Goal: Entertainment & Leisure: Consume media (video, audio)

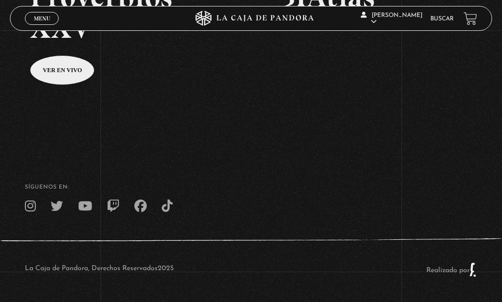
scroll to position [87, 0]
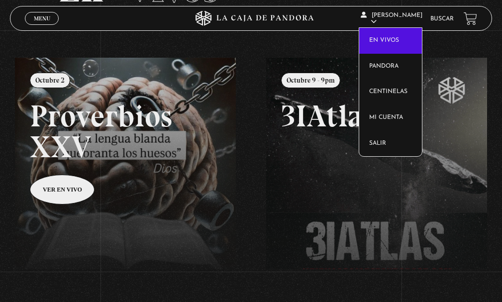
click at [380, 37] on link "En vivos" at bounding box center [390, 41] width 62 height 26
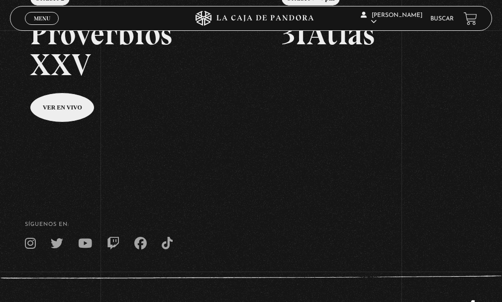
scroll to position [207, 0]
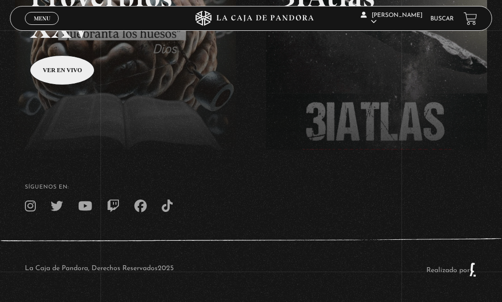
click at [214, 249] on div "La Caja de Pandora, Derechos Reservados 2025 Realizado por" at bounding box center [251, 269] width 502 height 65
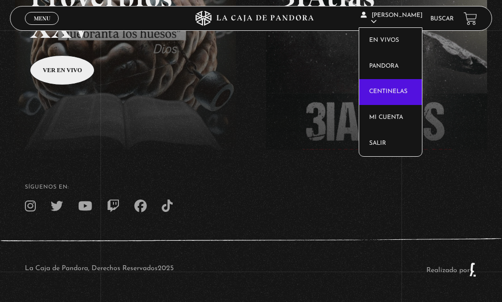
click at [394, 88] on link "Centinelas" at bounding box center [390, 92] width 62 height 26
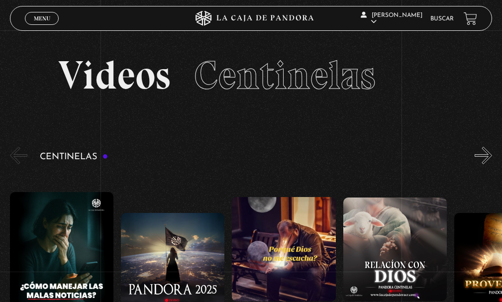
click at [15, 153] on button "«" at bounding box center [18, 155] width 17 height 17
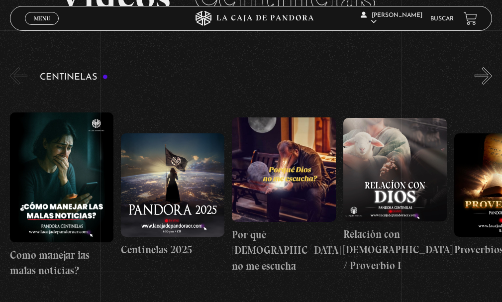
scroll to position [63, 0]
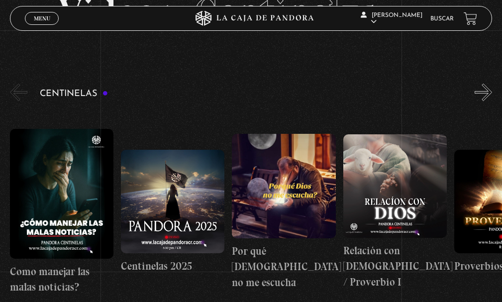
click at [492, 91] on button "»" at bounding box center [483, 92] width 17 height 17
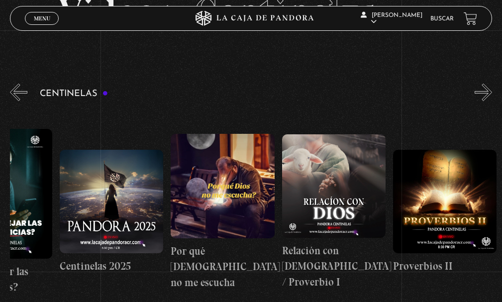
scroll to position [0, 111]
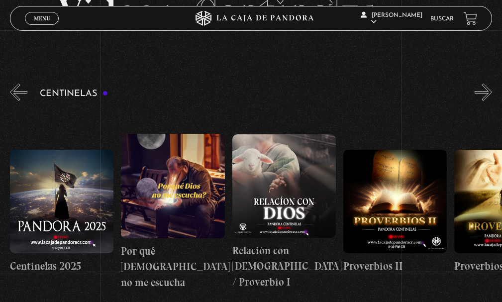
click at [492, 91] on button "»" at bounding box center [483, 92] width 17 height 17
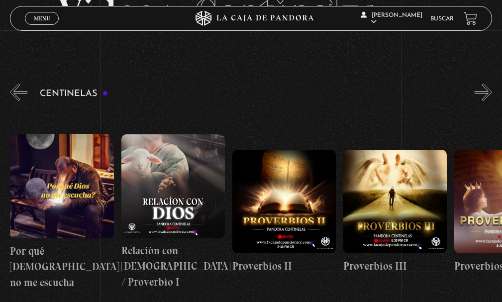
click at [492, 91] on button "»" at bounding box center [483, 92] width 17 height 17
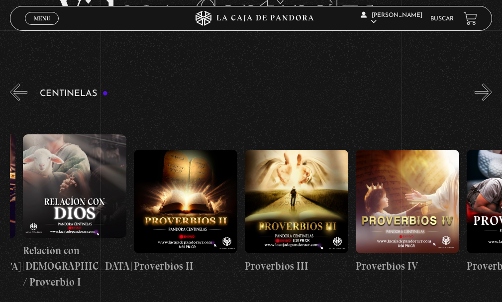
scroll to position [0, 333]
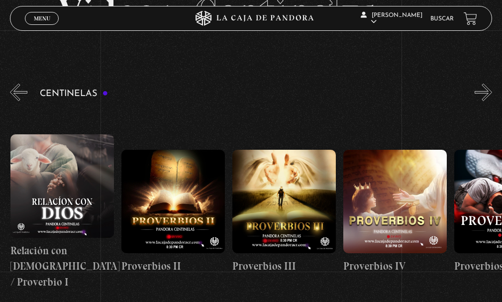
click at [492, 91] on button "»" at bounding box center [483, 92] width 17 height 17
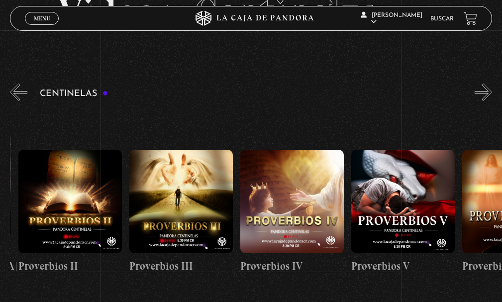
scroll to position [0, 444]
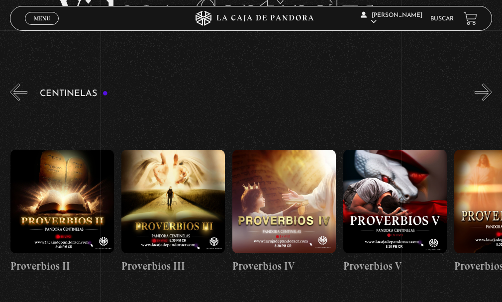
click at [492, 91] on button "»" at bounding box center [483, 92] width 17 height 17
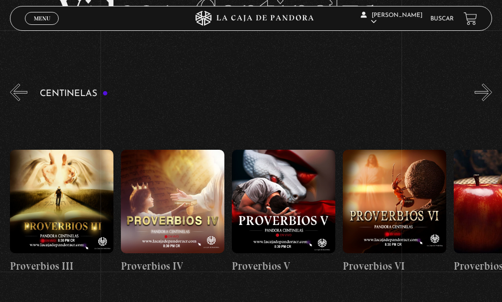
click at [492, 91] on button "»" at bounding box center [483, 92] width 17 height 17
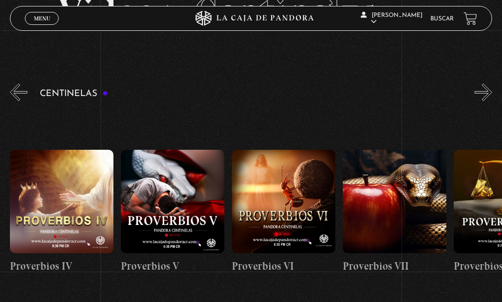
click at [492, 91] on button "»" at bounding box center [483, 92] width 17 height 17
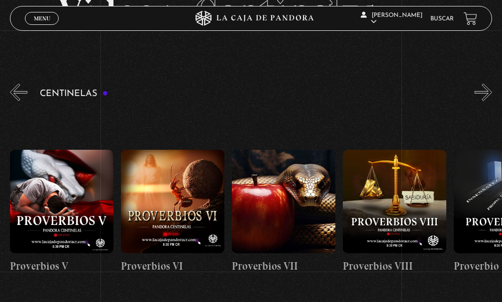
click at [492, 91] on button "»" at bounding box center [483, 92] width 17 height 17
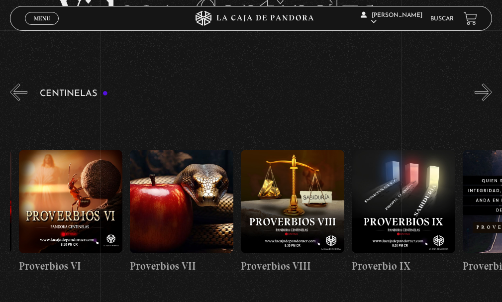
click at [492, 91] on button "»" at bounding box center [483, 92] width 17 height 17
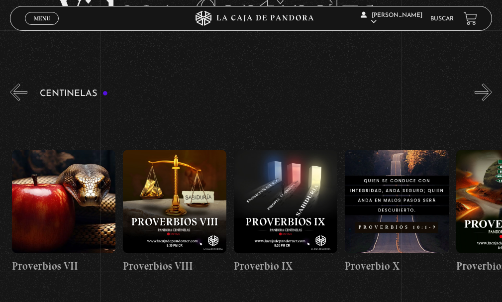
scroll to position [0, 1000]
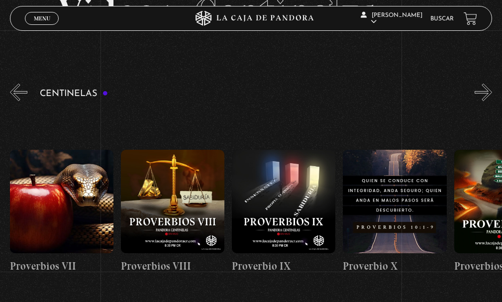
click at [492, 91] on button "»" at bounding box center [483, 92] width 17 height 17
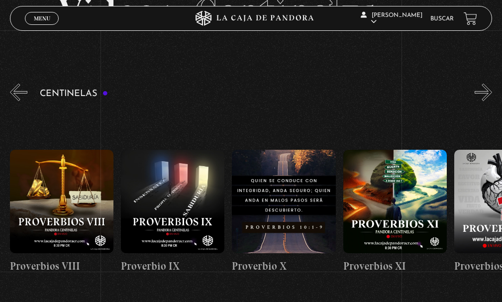
click at [492, 91] on button "»" at bounding box center [483, 92] width 17 height 17
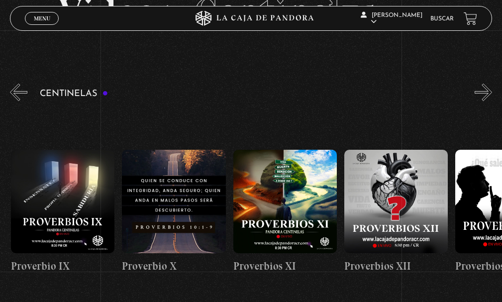
click at [492, 91] on button "»" at bounding box center [483, 92] width 17 height 17
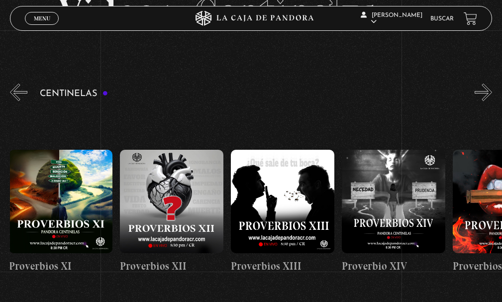
click at [492, 91] on button "»" at bounding box center [483, 92] width 17 height 17
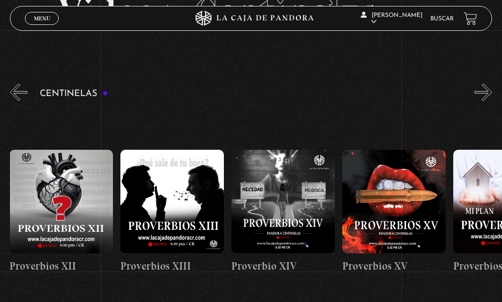
click at [492, 91] on button "»" at bounding box center [483, 92] width 17 height 17
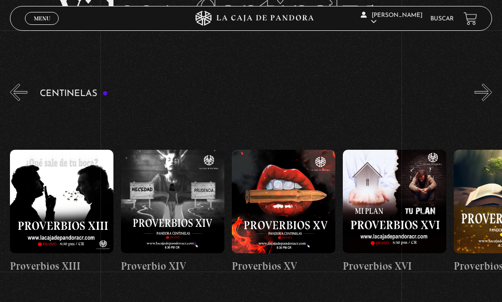
click at [492, 91] on button "»" at bounding box center [483, 92] width 17 height 17
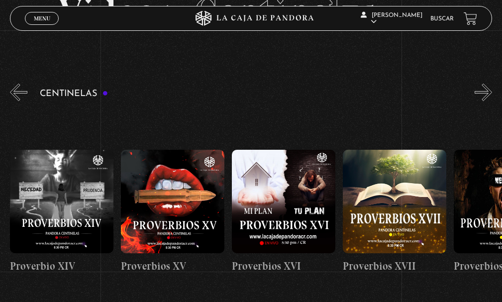
click at [492, 91] on button "»" at bounding box center [483, 92] width 17 height 17
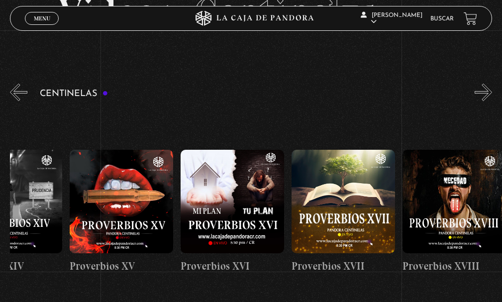
click at [492, 91] on button "»" at bounding box center [483, 92] width 17 height 17
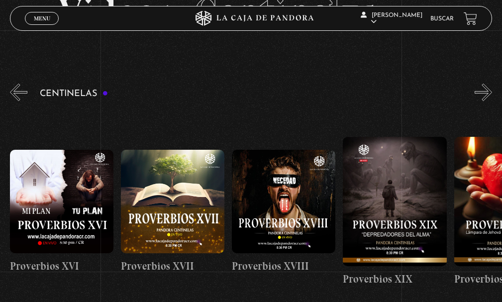
click at [492, 91] on button "»" at bounding box center [483, 92] width 17 height 17
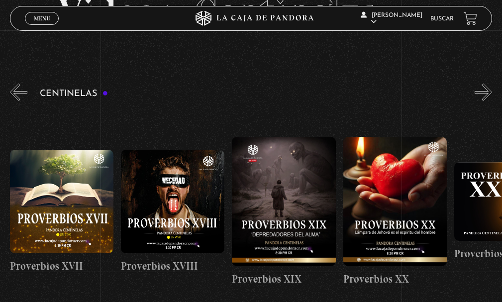
click at [492, 91] on button "»" at bounding box center [483, 92] width 17 height 17
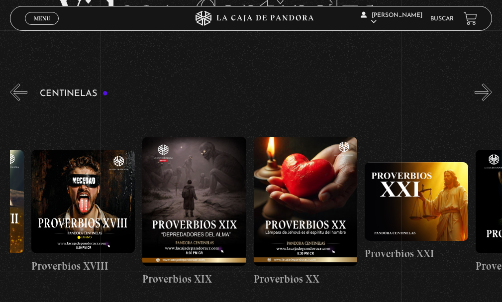
click at [492, 91] on button "»" at bounding box center [483, 92] width 17 height 17
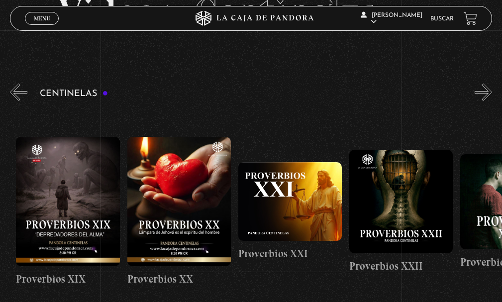
click at [492, 91] on button "»" at bounding box center [483, 92] width 17 height 17
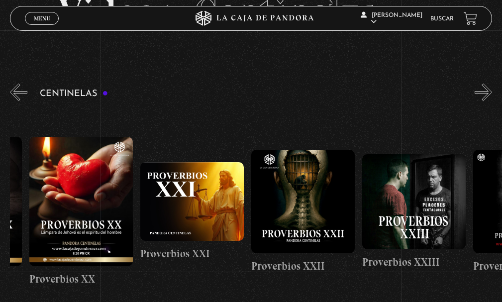
scroll to position [0, 2443]
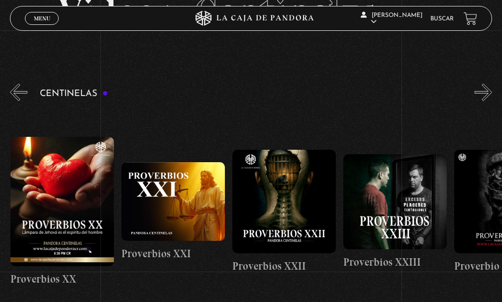
click at [492, 91] on button "»" at bounding box center [483, 92] width 17 height 17
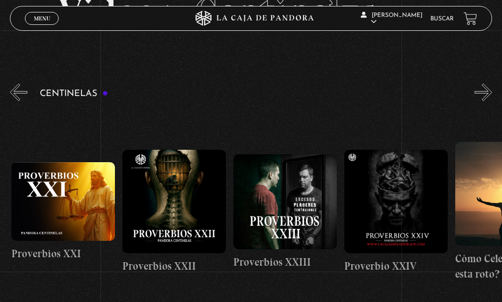
scroll to position [0, 2555]
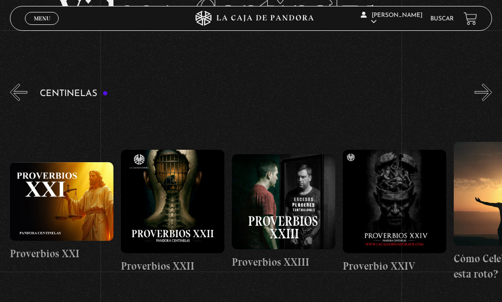
click at [492, 91] on button "»" at bounding box center [483, 92] width 17 height 17
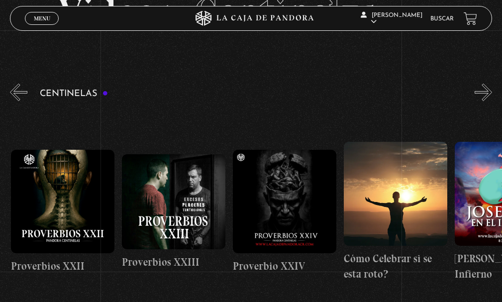
scroll to position [0, 2666]
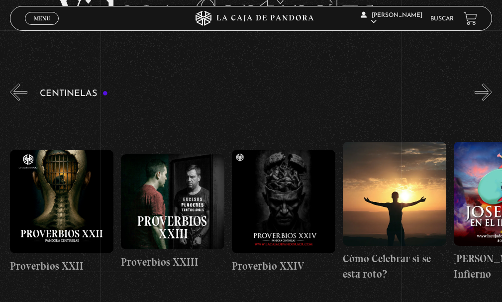
click at [492, 91] on button "»" at bounding box center [483, 92] width 17 height 17
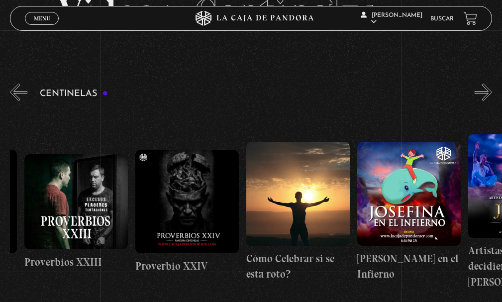
scroll to position [0, 2777]
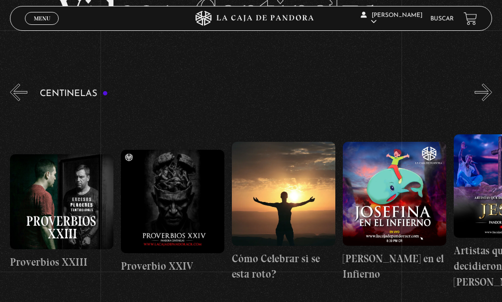
click at [492, 91] on button "»" at bounding box center [483, 92] width 17 height 17
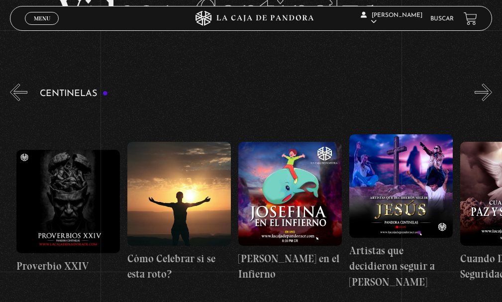
scroll to position [0, 2888]
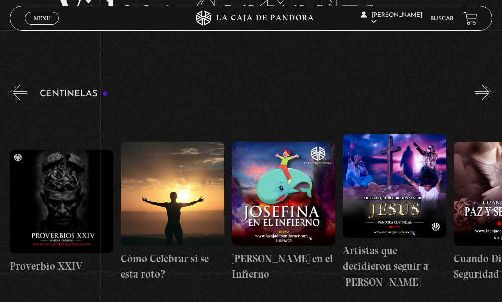
click at [492, 91] on button "»" at bounding box center [483, 92] width 17 height 17
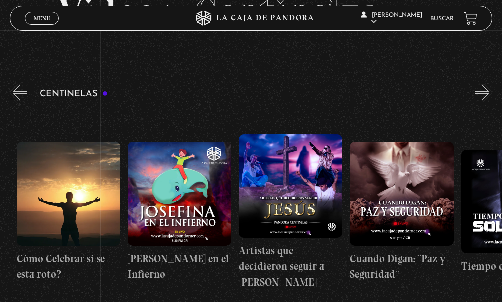
scroll to position [0, 2999]
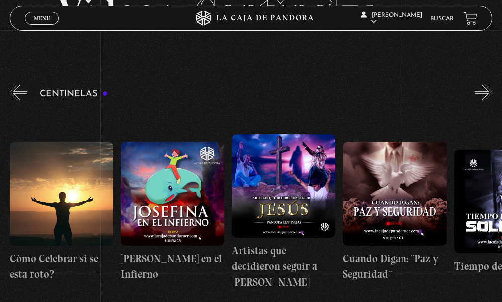
click at [492, 91] on button "»" at bounding box center [483, 92] width 17 height 17
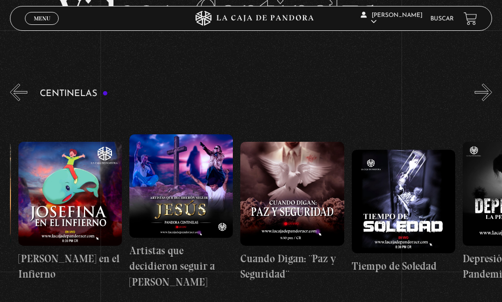
scroll to position [0, 3110]
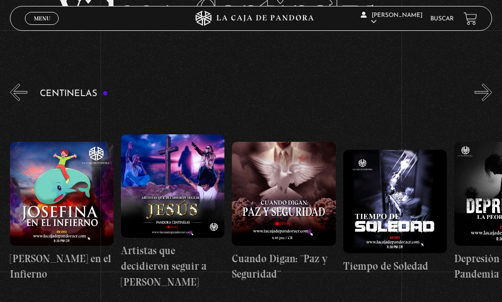
click at [492, 91] on button "»" at bounding box center [483, 92] width 17 height 17
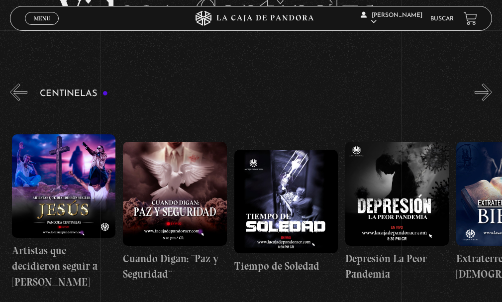
scroll to position [0, 3221]
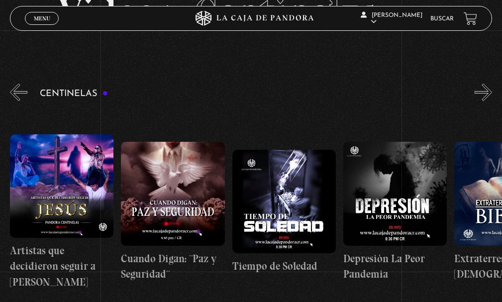
click at [492, 91] on button "»" at bounding box center [483, 92] width 17 height 17
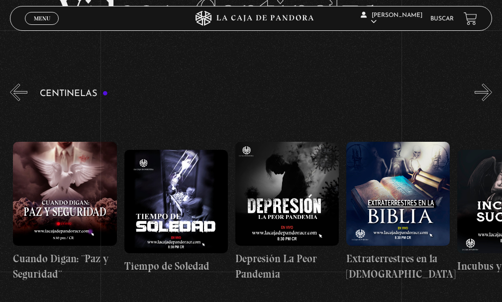
scroll to position [0, 3332]
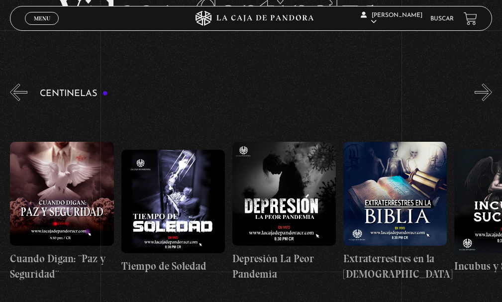
click at [492, 91] on button "»" at bounding box center [483, 92] width 17 height 17
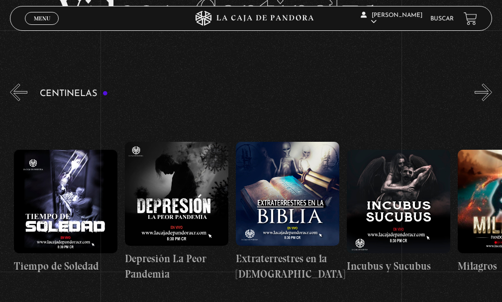
scroll to position [0, 3443]
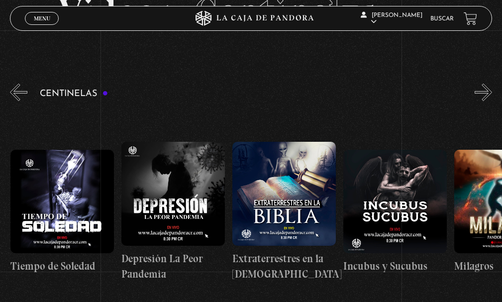
click at [492, 91] on button "»" at bounding box center [483, 92] width 17 height 17
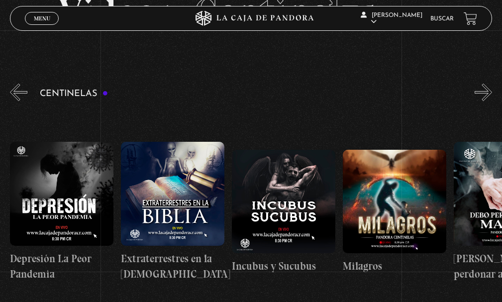
click at [492, 91] on button "»" at bounding box center [483, 92] width 17 height 17
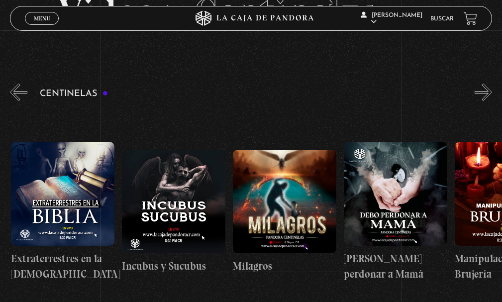
scroll to position [0, 3666]
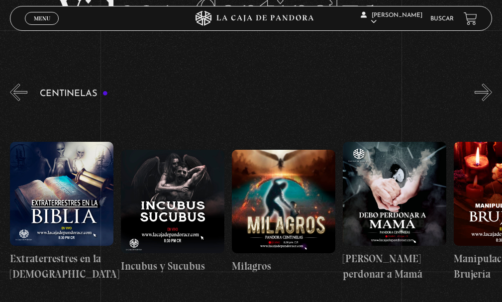
click at [492, 91] on button "»" at bounding box center [483, 92] width 17 height 17
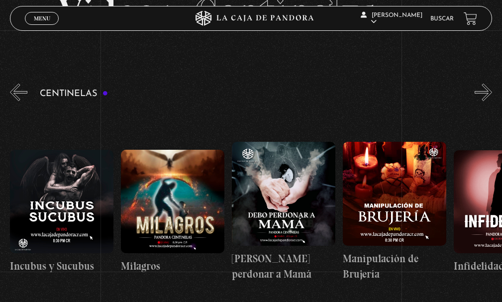
click at [492, 91] on button "»" at bounding box center [483, 92] width 17 height 17
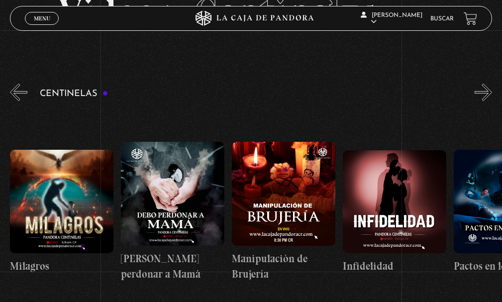
click at [492, 91] on button "»" at bounding box center [483, 92] width 17 height 17
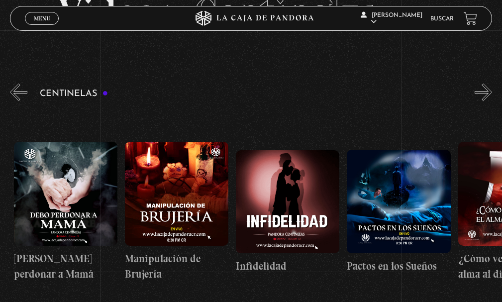
scroll to position [0, 3999]
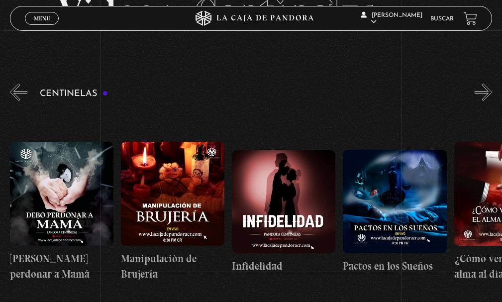
click at [492, 91] on button "»" at bounding box center [483, 92] width 17 height 17
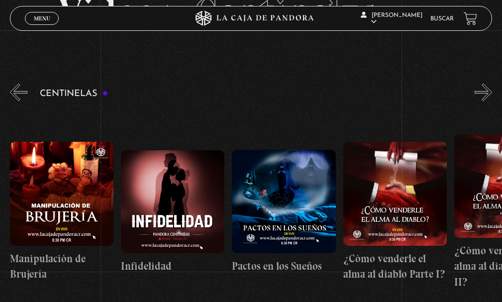
scroll to position [0, 4110]
click at [492, 91] on button "»" at bounding box center [483, 92] width 17 height 17
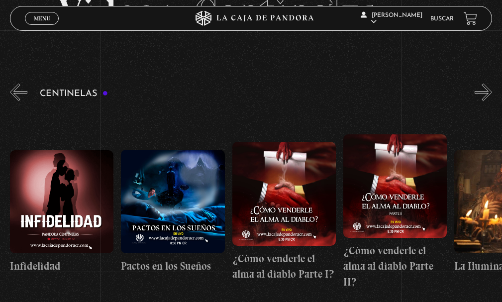
click at [492, 91] on button "»" at bounding box center [483, 92] width 17 height 17
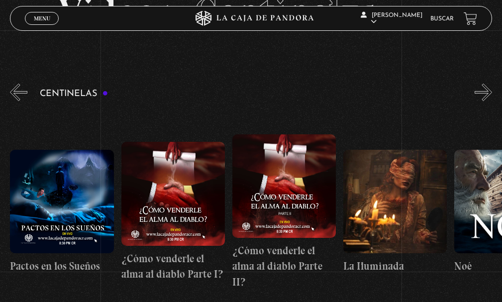
click at [492, 91] on button "»" at bounding box center [483, 92] width 17 height 17
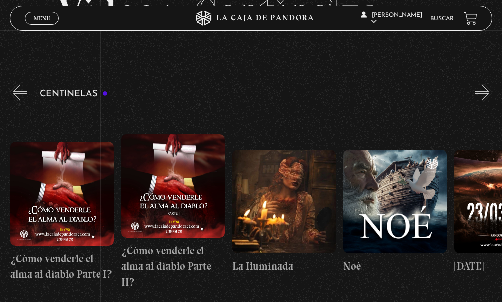
scroll to position [0, 4443]
click at [492, 91] on button "»" at bounding box center [483, 92] width 17 height 17
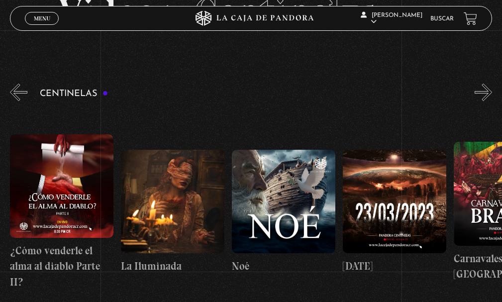
scroll to position [0, 4554]
click at [492, 91] on button "»" at bounding box center [483, 92] width 17 height 17
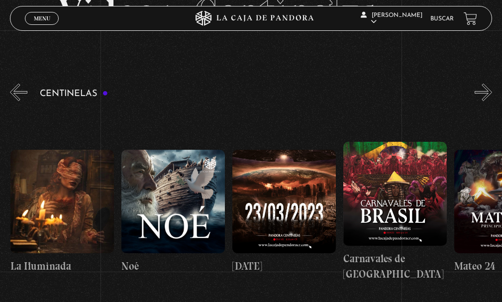
scroll to position [0, 4665]
click at [492, 91] on button "»" at bounding box center [483, 92] width 17 height 17
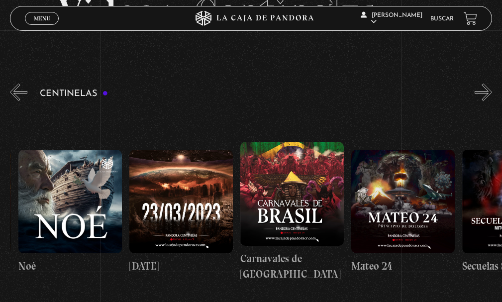
scroll to position [0, 4776]
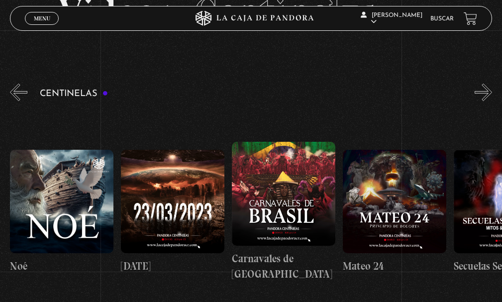
click at [492, 91] on button "»" at bounding box center [483, 92] width 17 height 17
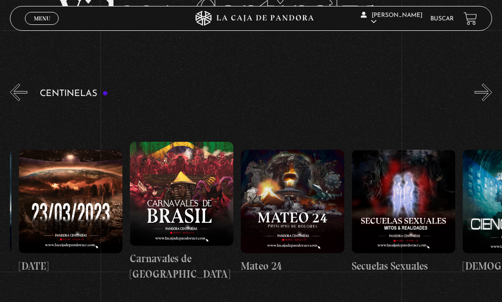
scroll to position [0, 4887]
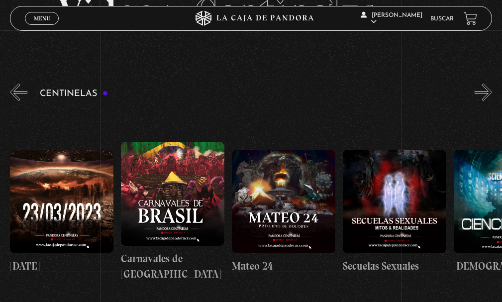
click at [492, 91] on button "»" at bounding box center [483, 92] width 17 height 17
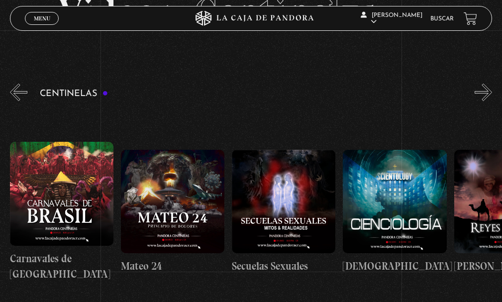
click at [492, 91] on button "»" at bounding box center [483, 92] width 17 height 17
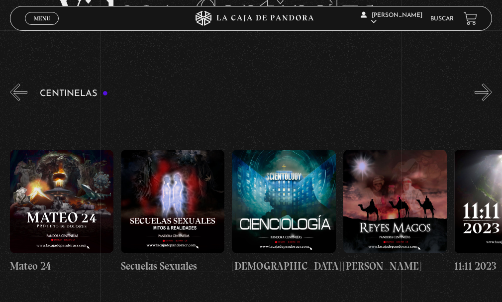
click at [492, 91] on button "»" at bounding box center [483, 92] width 17 height 17
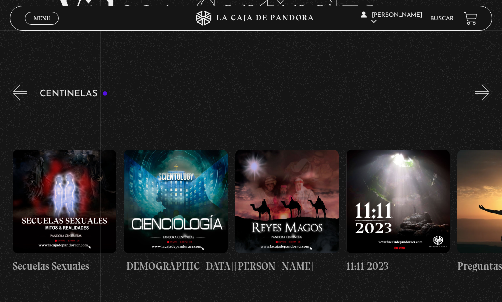
scroll to position [0, 5220]
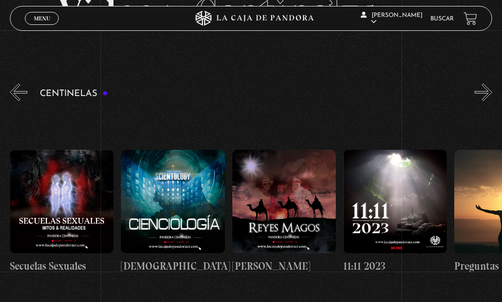
click at [492, 91] on button "»" at bounding box center [483, 92] width 17 height 17
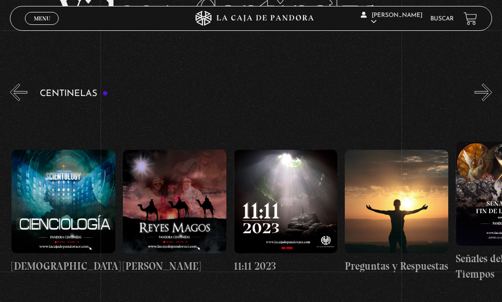
scroll to position [0, 5331]
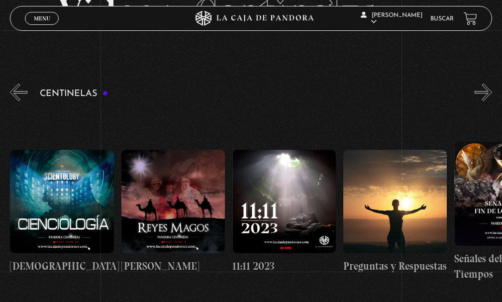
click at [492, 91] on button "»" at bounding box center [483, 92] width 17 height 17
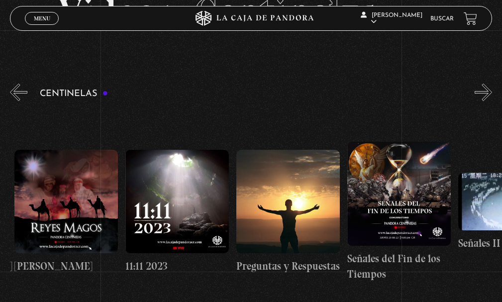
scroll to position [0, 5443]
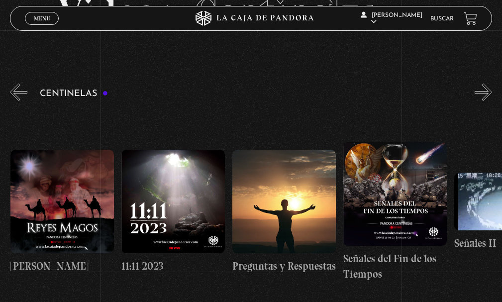
click at [492, 91] on button "»" at bounding box center [483, 92] width 17 height 17
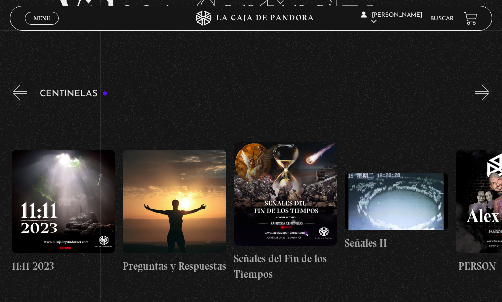
scroll to position [0, 5554]
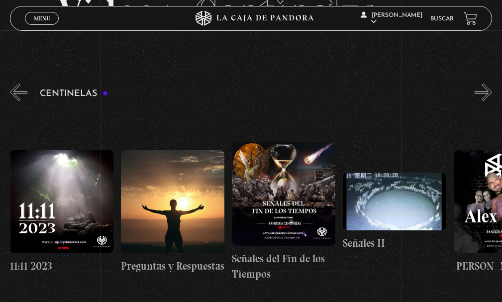
click at [492, 91] on button "»" at bounding box center [483, 92] width 17 height 17
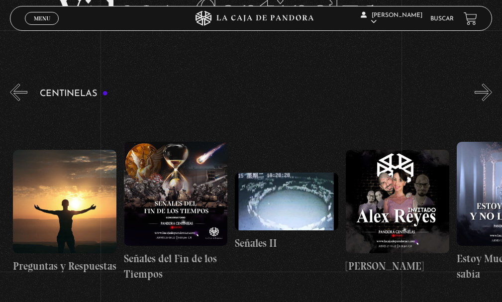
scroll to position [0, 5665]
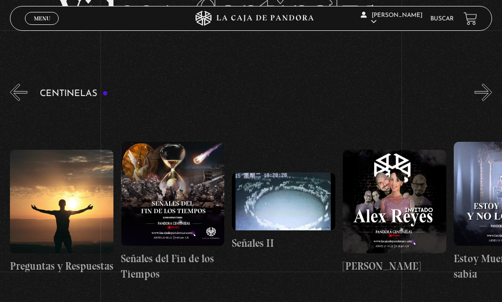
click at [492, 91] on button "»" at bounding box center [483, 92] width 17 height 17
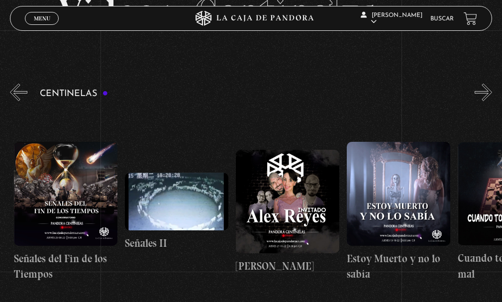
scroll to position [0, 5776]
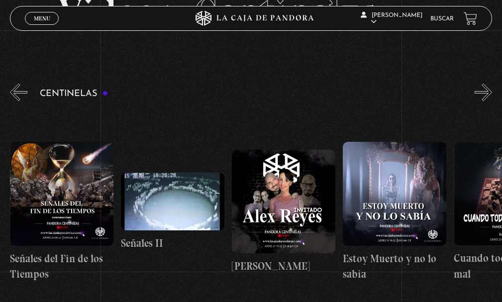
click at [492, 91] on button "»" at bounding box center [483, 92] width 17 height 17
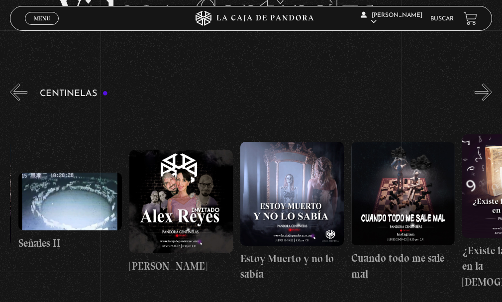
scroll to position [0, 5887]
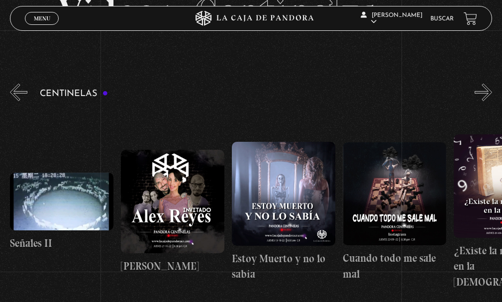
click at [492, 91] on button "»" at bounding box center [483, 92] width 17 height 17
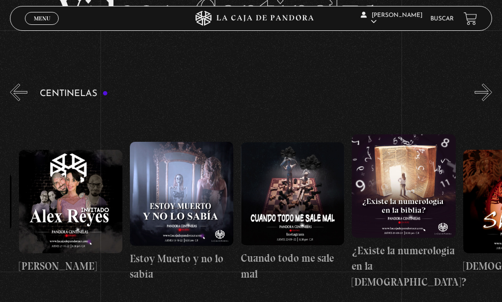
scroll to position [0, 5998]
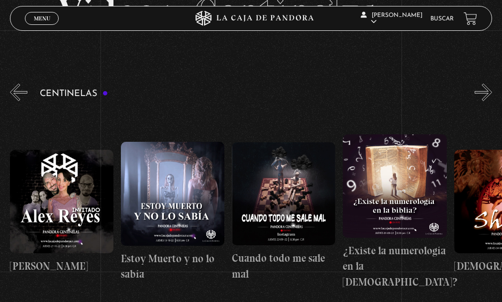
click at [492, 91] on button "»" at bounding box center [483, 92] width 17 height 17
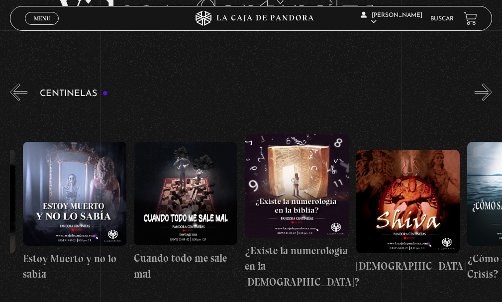
scroll to position [0, 6109]
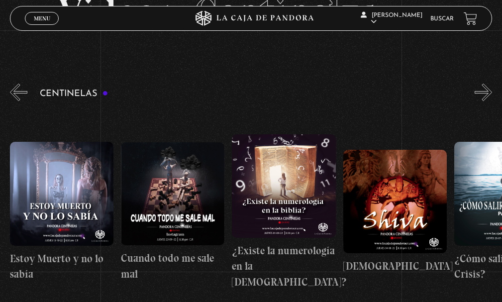
click at [492, 91] on button "»" at bounding box center [483, 92] width 17 height 17
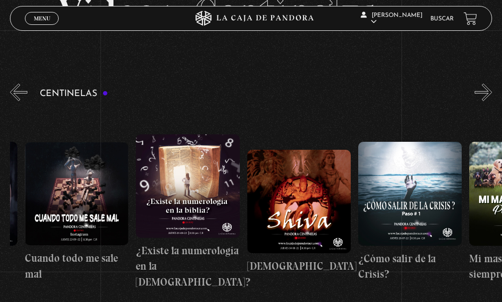
scroll to position [0, 6220]
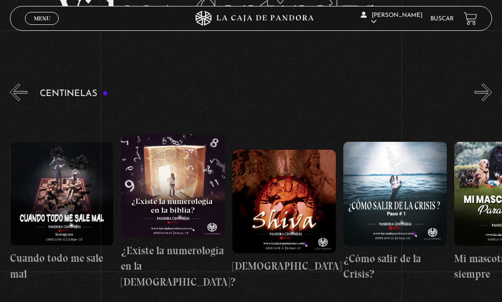
click at [492, 91] on button "»" at bounding box center [483, 92] width 17 height 17
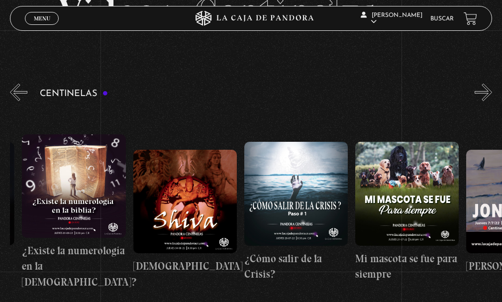
scroll to position [0, 6331]
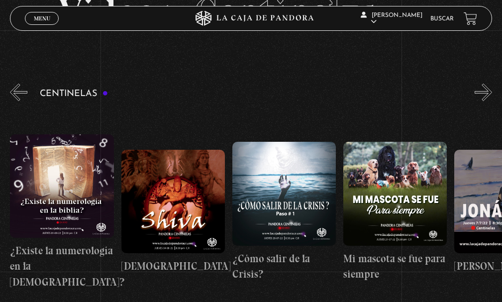
click at [492, 91] on button "»" at bounding box center [483, 92] width 17 height 17
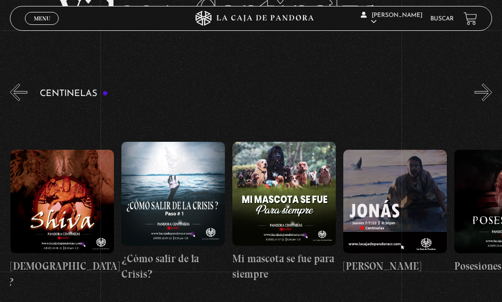
click at [492, 91] on button "»" at bounding box center [483, 92] width 17 height 17
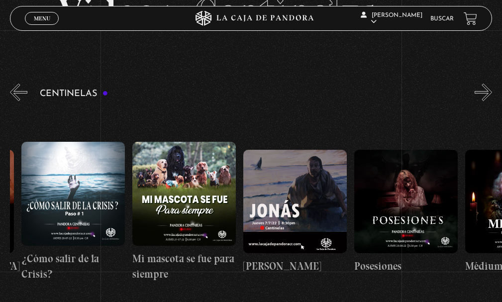
scroll to position [0, 6554]
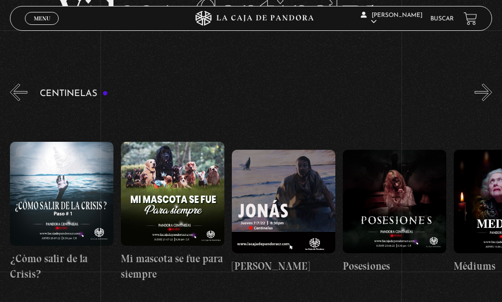
click at [492, 91] on button "»" at bounding box center [483, 92] width 17 height 17
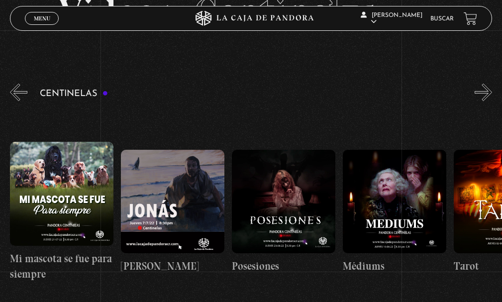
click at [492, 91] on button "»" at bounding box center [483, 92] width 17 height 17
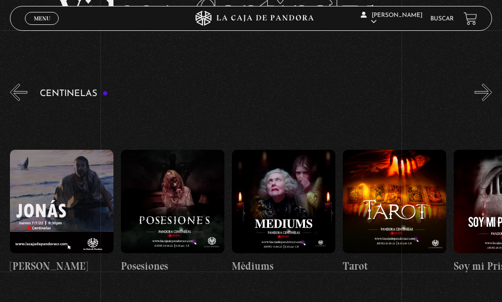
click at [492, 91] on button "»" at bounding box center [483, 92] width 17 height 17
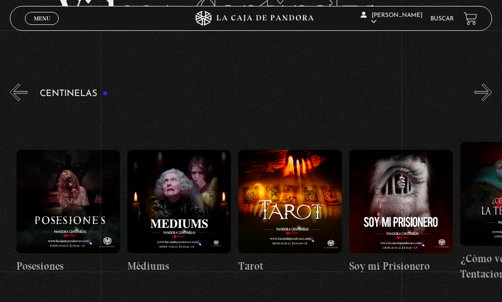
scroll to position [0, 6887]
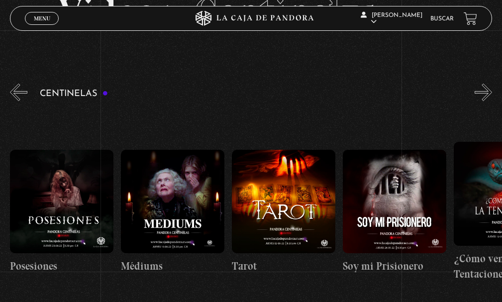
click at [492, 91] on button "»" at bounding box center [483, 92] width 17 height 17
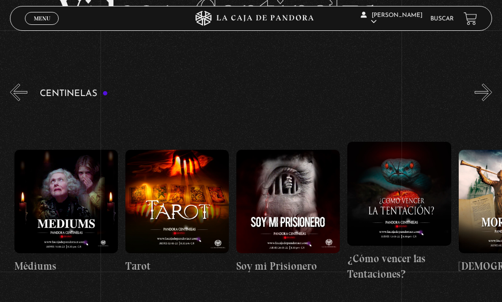
scroll to position [0, 6998]
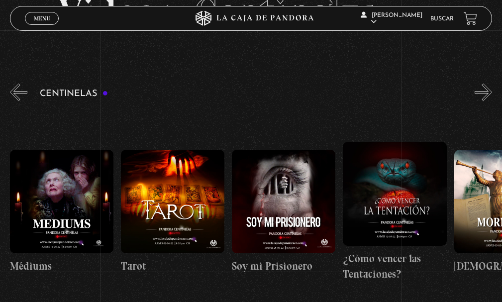
click at [492, 91] on button "»" at bounding box center [483, 92] width 17 height 17
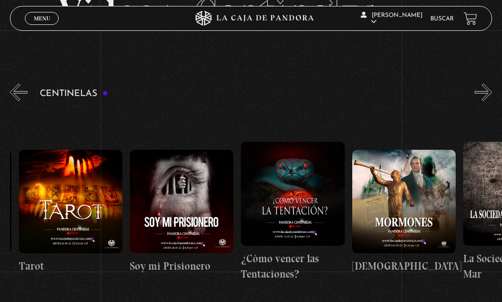
scroll to position [0, 7109]
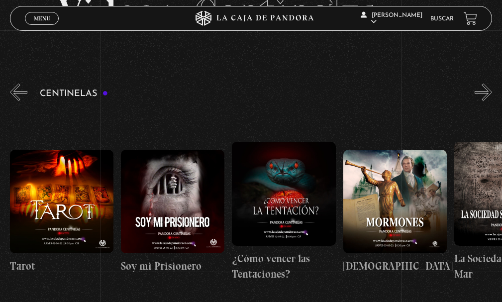
click at [492, 91] on button "»" at bounding box center [483, 92] width 17 height 17
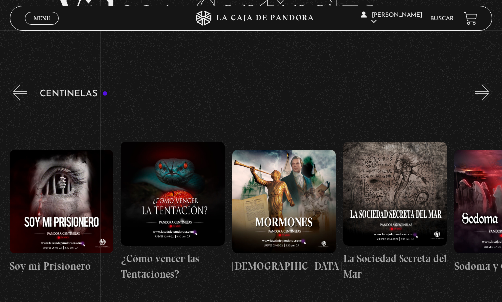
scroll to position [0, 7220]
click at [492, 91] on button "»" at bounding box center [483, 92] width 17 height 17
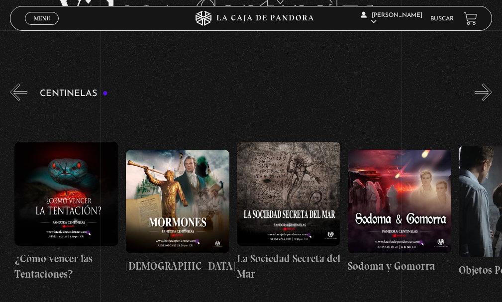
scroll to position [0, 7331]
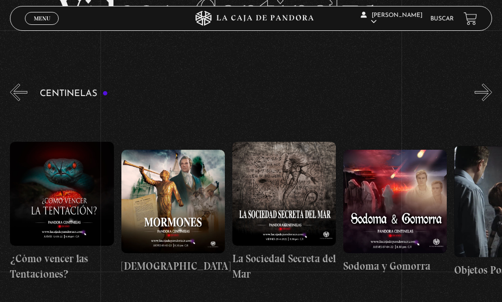
click at [492, 91] on button "»" at bounding box center [483, 92] width 17 height 17
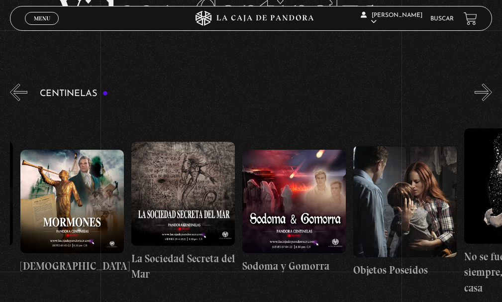
scroll to position [0, 7442]
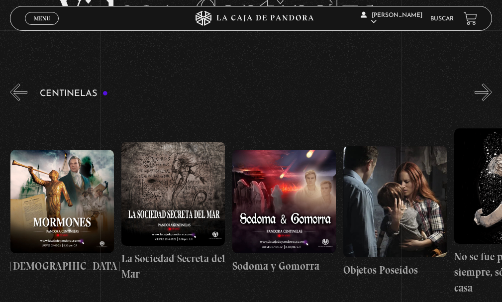
click at [492, 91] on button "»" at bounding box center [483, 92] width 17 height 17
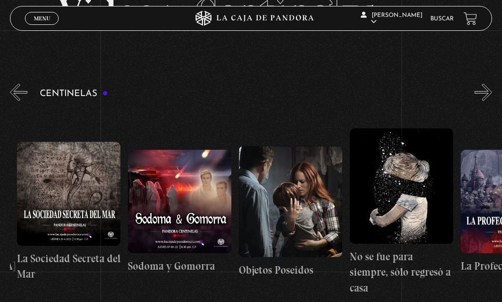
scroll to position [0, 7553]
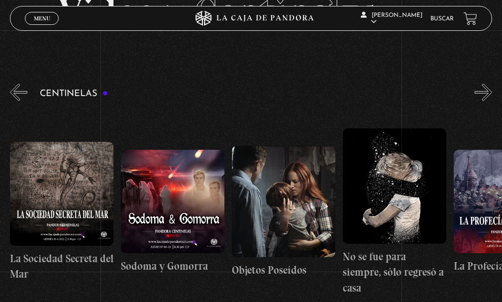
click at [275, 207] on figure at bounding box center [284, 202] width 104 height 112
click at [284, 201] on figure at bounding box center [284, 202] width 104 height 112
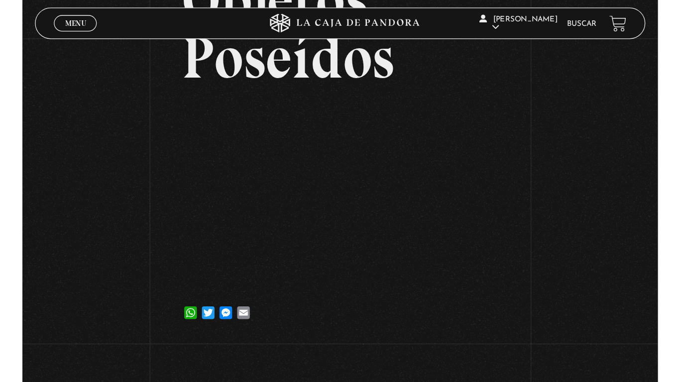
scroll to position [119, 0]
